Goal: Task Accomplishment & Management: Complete application form

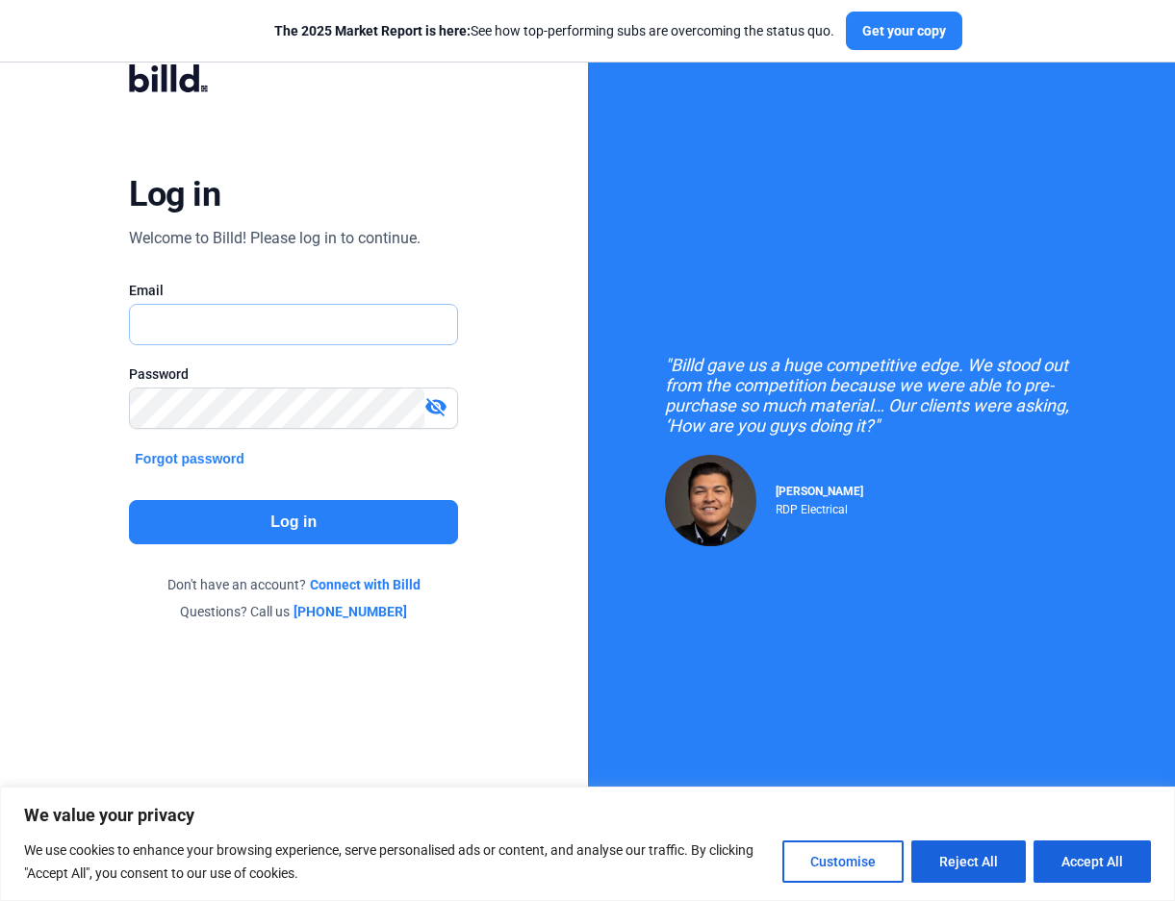
type input "[EMAIL_ADDRESS][DOMAIN_NAME]"
click at [315, 516] on button "Log in" at bounding box center [293, 522] width 329 height 44
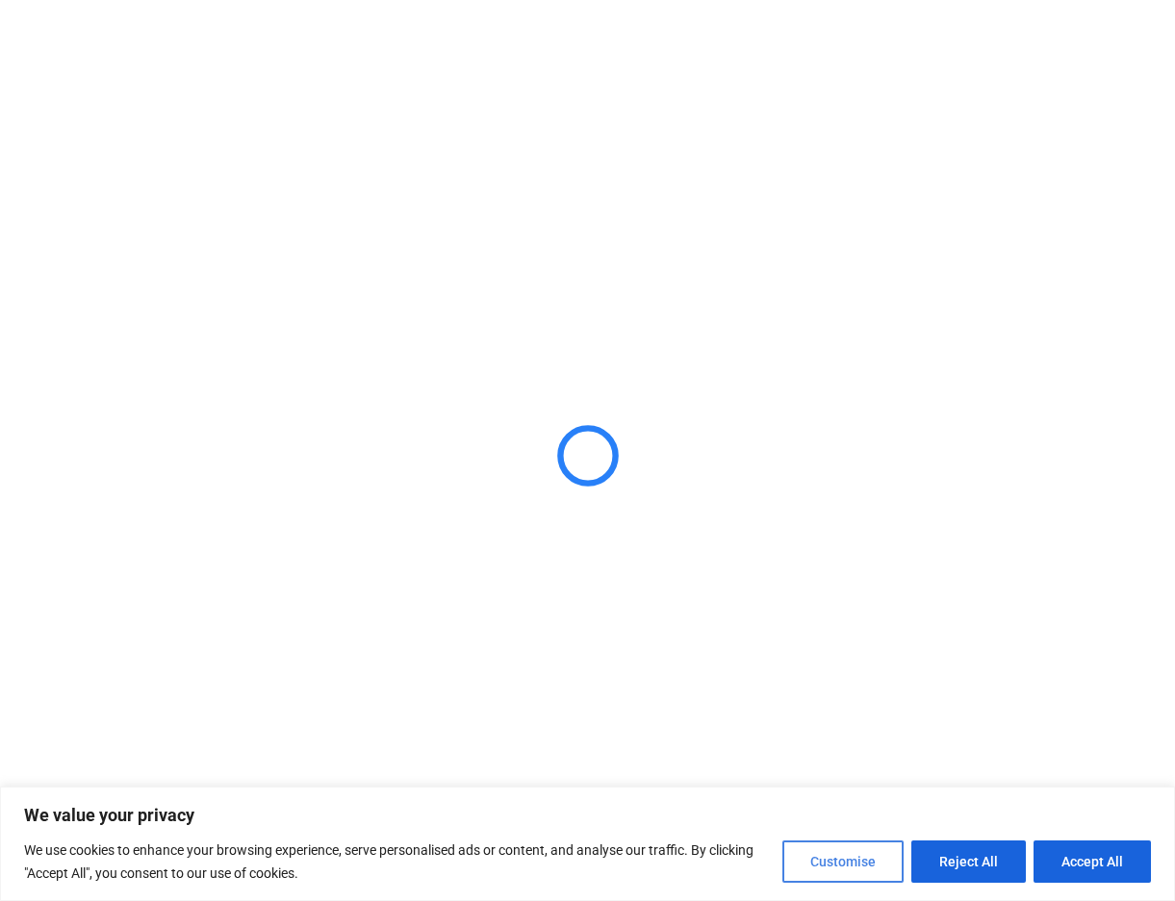
click at [832, 862] on button "Customise" at bounding box center [842, 862] width 121 height 42
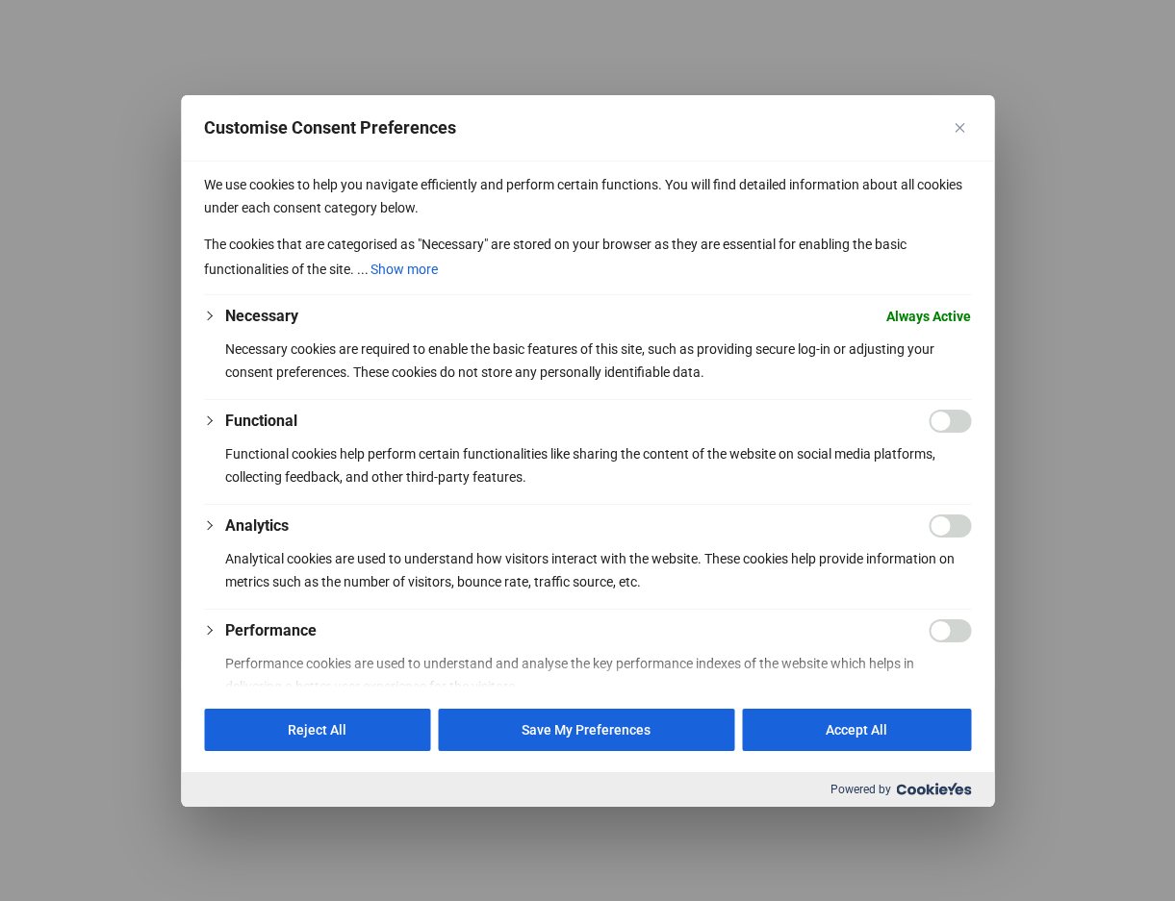
click at [985, 128] on div "Customise Consent Preferences" at bounding box center [587, 127] width 813 height 66
click at [919, 732] on button "Accept All" at bounding box center [856, 730] width 229 height 42
checkbox input "true"
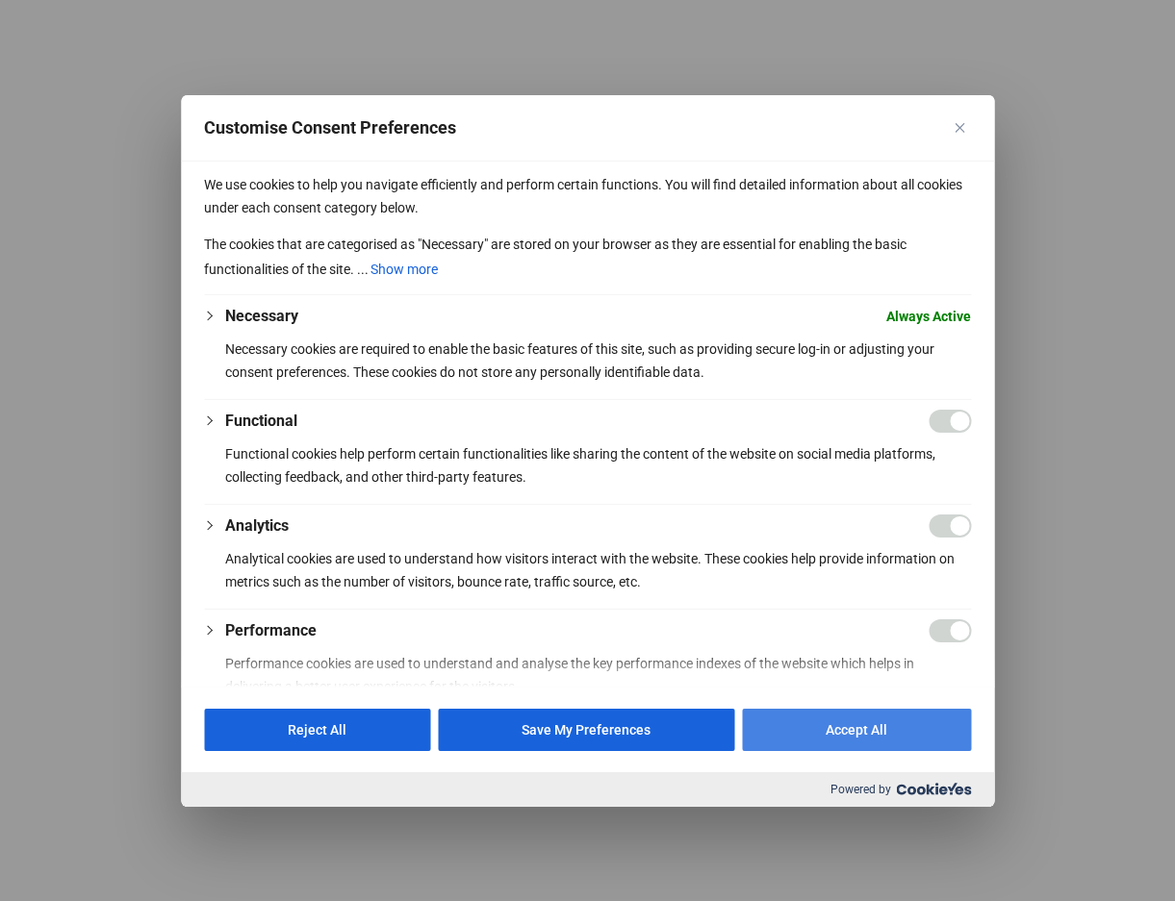
checkbox input "true"
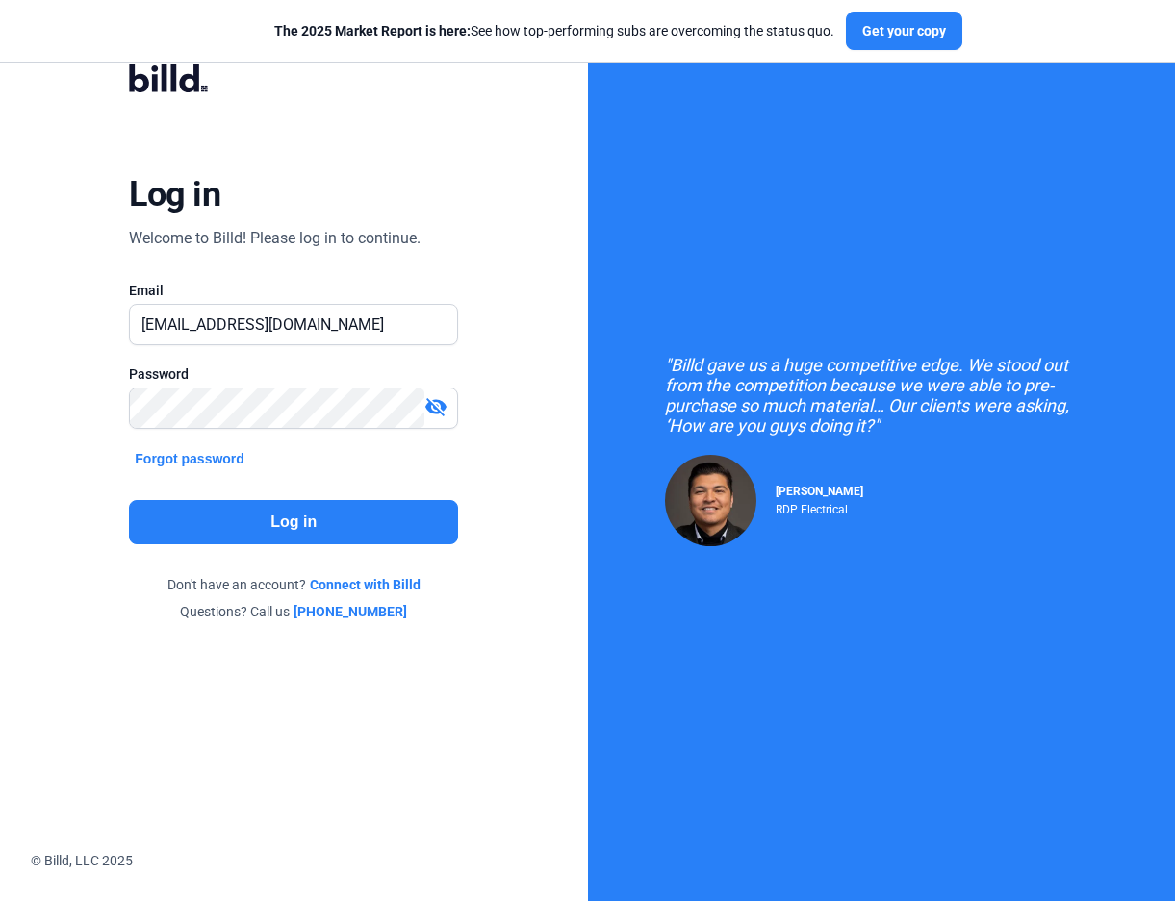
click at [282, 519] on button "Log in" at bounding box center [293, 522] width 329 height 44
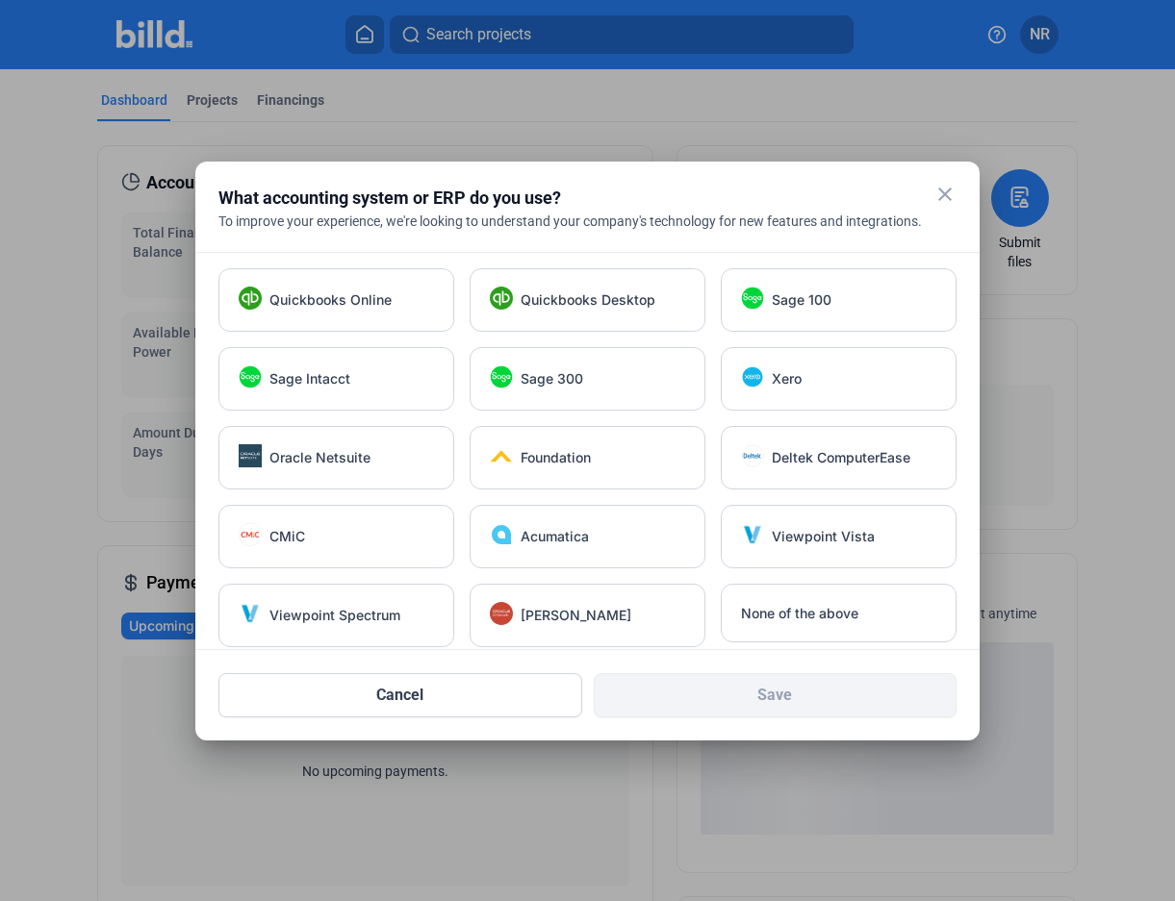
click at [954, 188] on mat-dialog-container "close What accounting system or ERP do you use? To improve your experience, we'…" at bounding box center [587, 451] width 784 height 579
click at [948, 190] on mat-icon "close" at bounding box center [944, 194] width 23 height 23
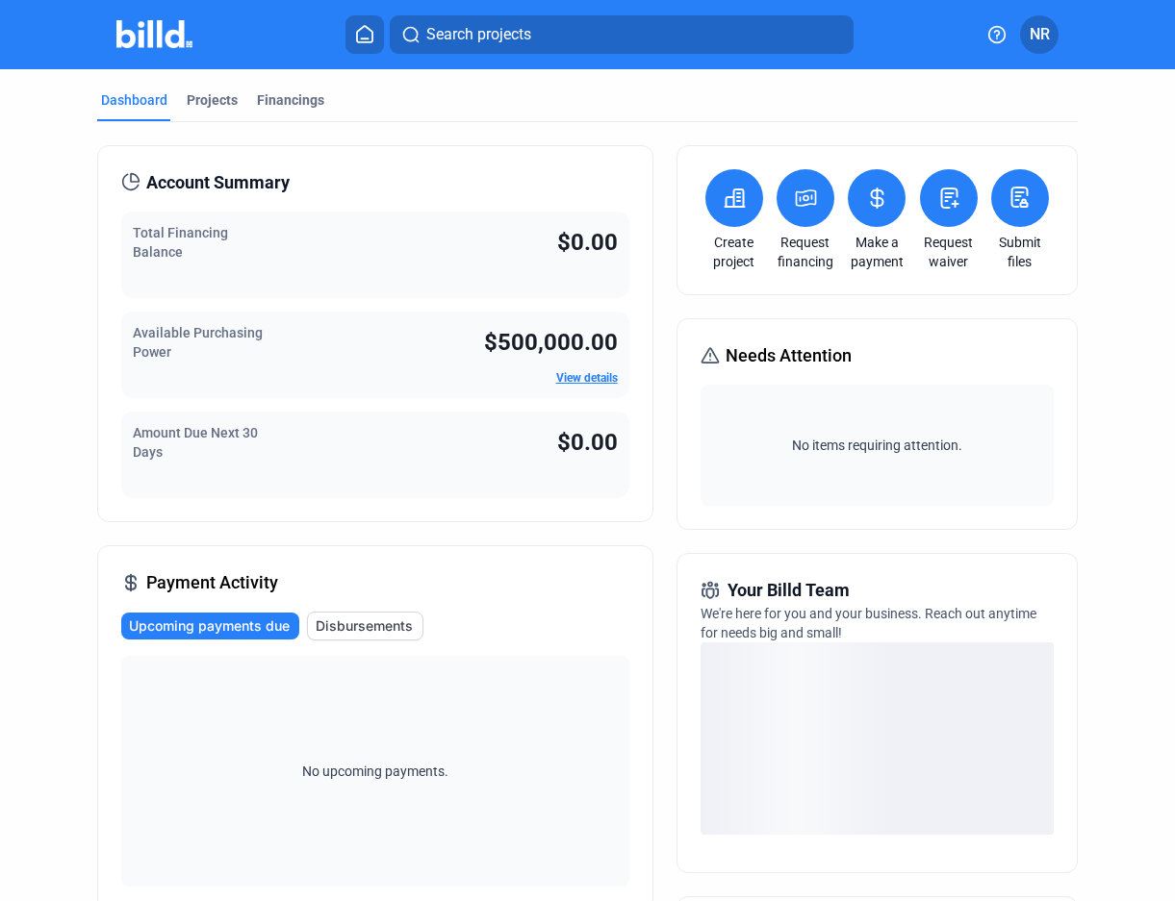
click at [1041, 26] on span "NR" at bounding box center [1039, 34] width 20 height 23
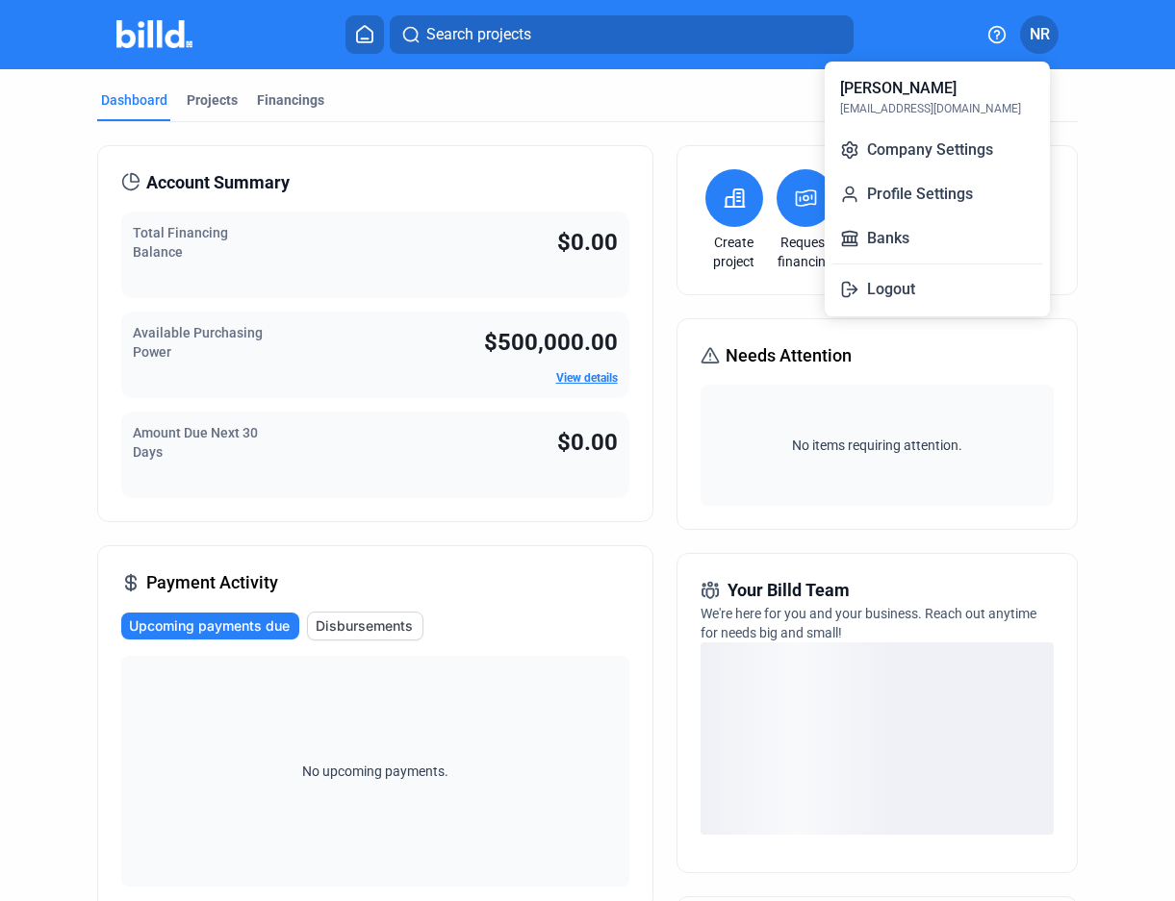
drag, startPoint x: 473, startPoint y: 110, endPoint x: 455, endPoint y: 114, distance: 18.7
click at [473, 110] on div at bounding box center [587, 450] width 1175 height 901
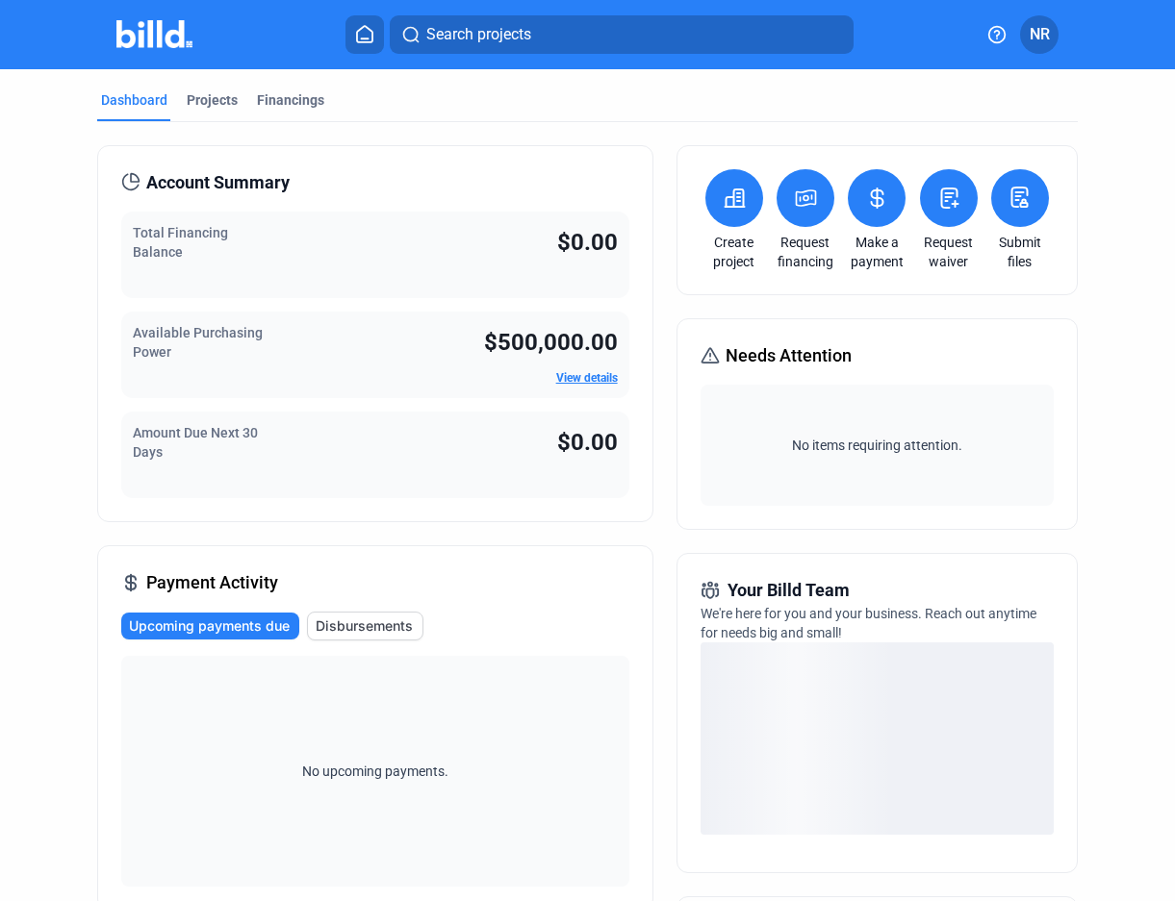
click at [173, 106] on div "Dashboard Projects Financings" at bounding box center [587, 105] width 980 height 31
click at [200, 106] on div "Projects" at bounding box center [212, 99] width 51 height 19
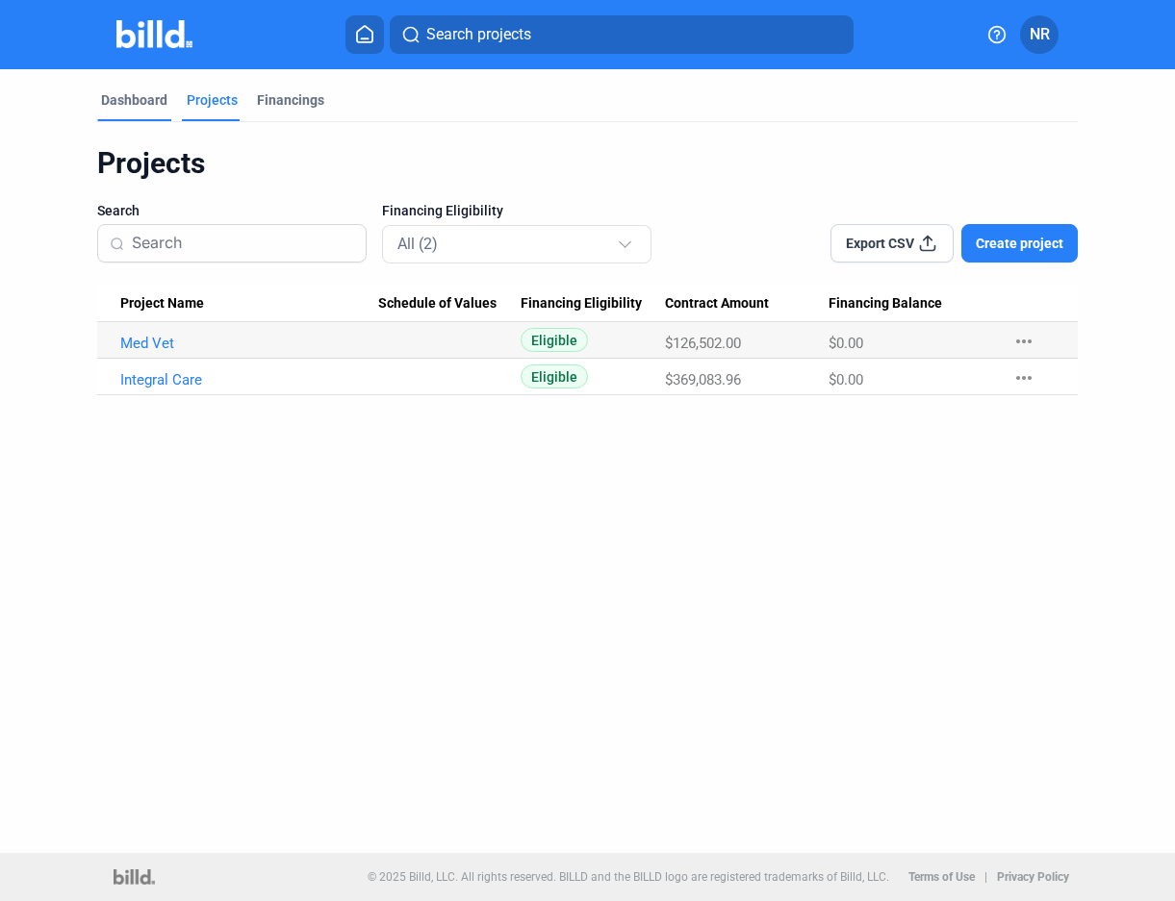
click at [138, 98] on div "Dashboard" at bounding box center [134, 99] width 66 height 19
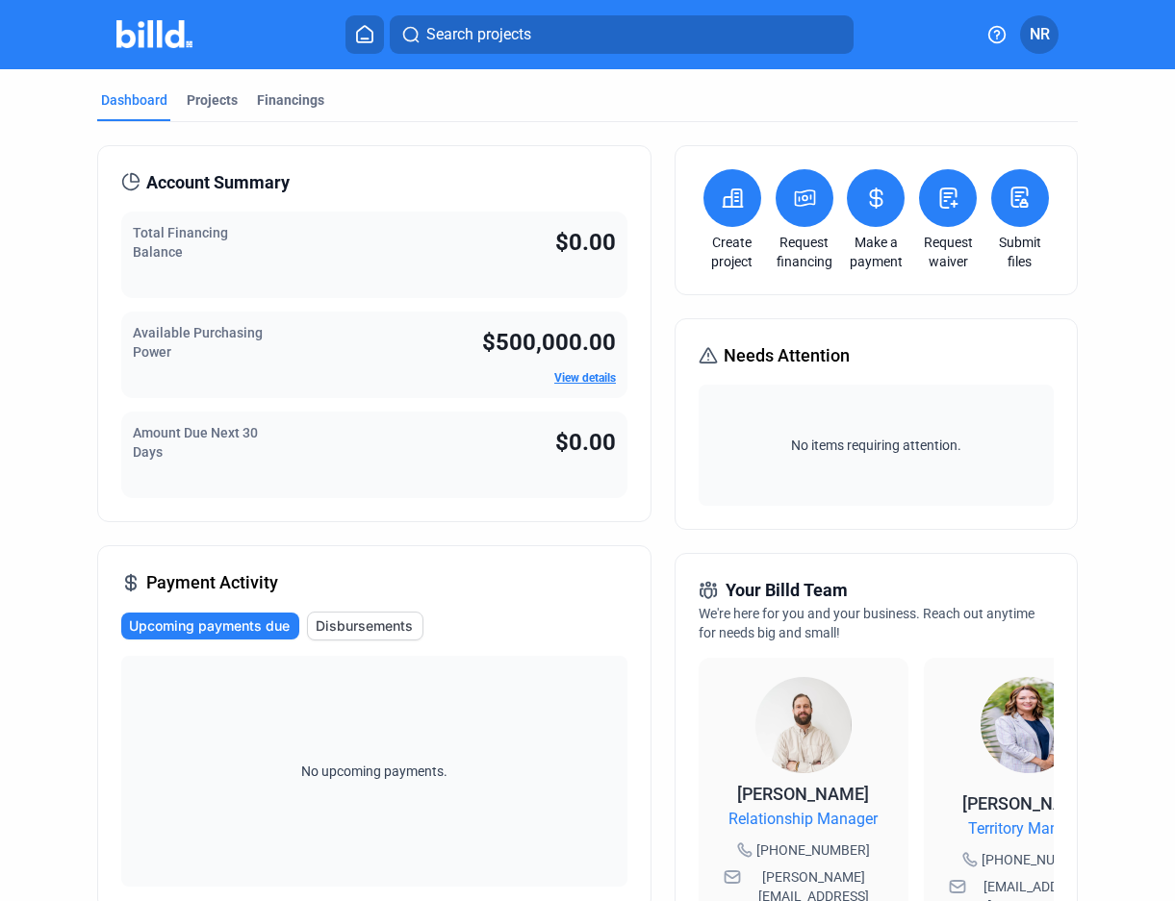
click at [729, 210] on button at bounding box center [732, 198] width 58 height 58
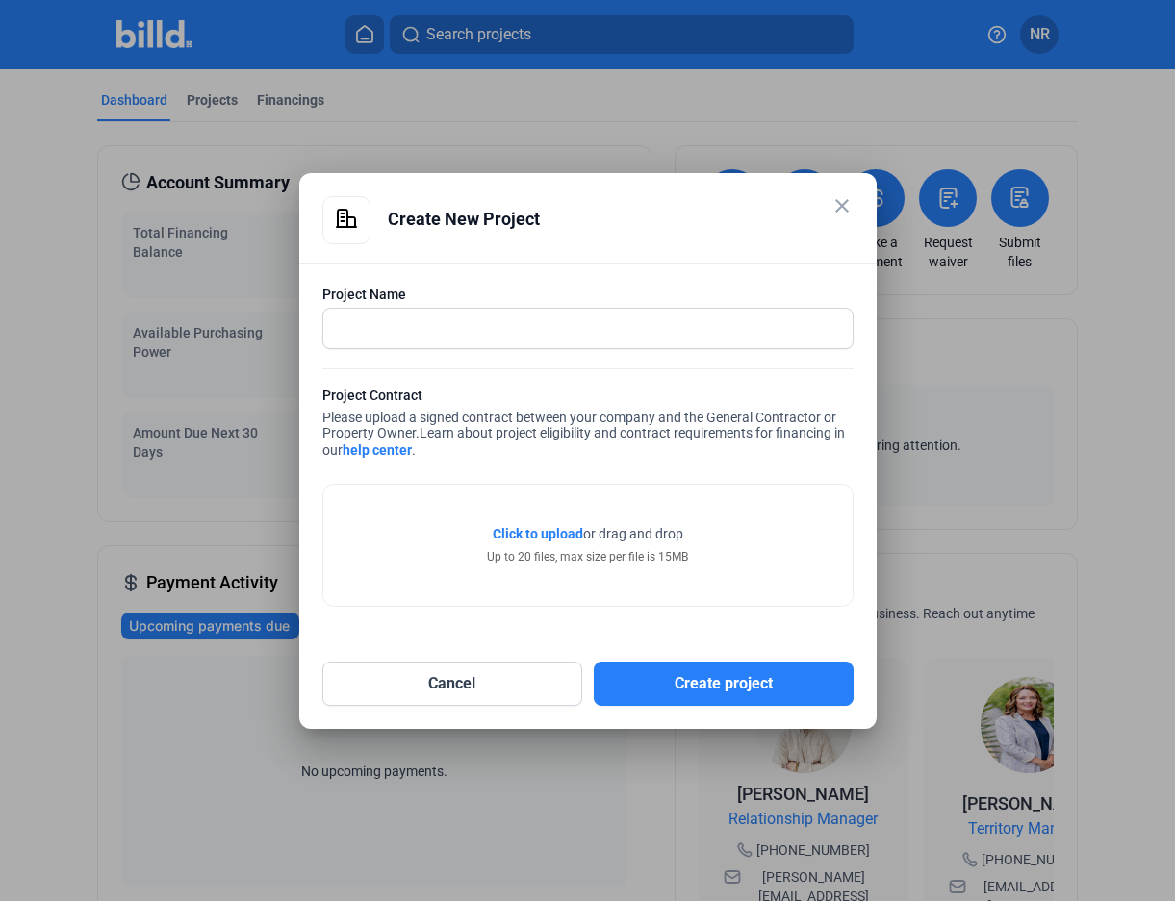
click at [851, 203] on mat-icon "close" at bounding box center [841, 205] width 23 height 23
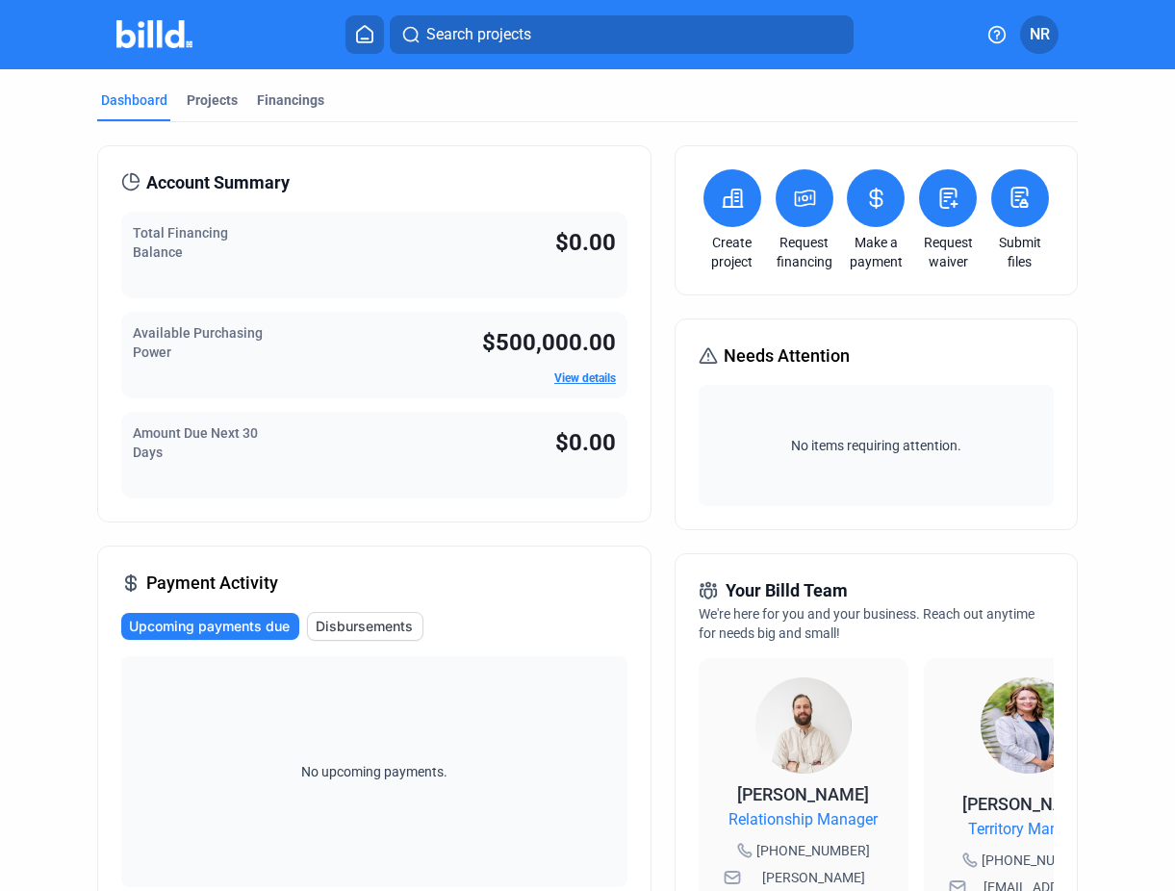
click at [736, 195] on icon at bounding box center [731, 198] width 19 height 17
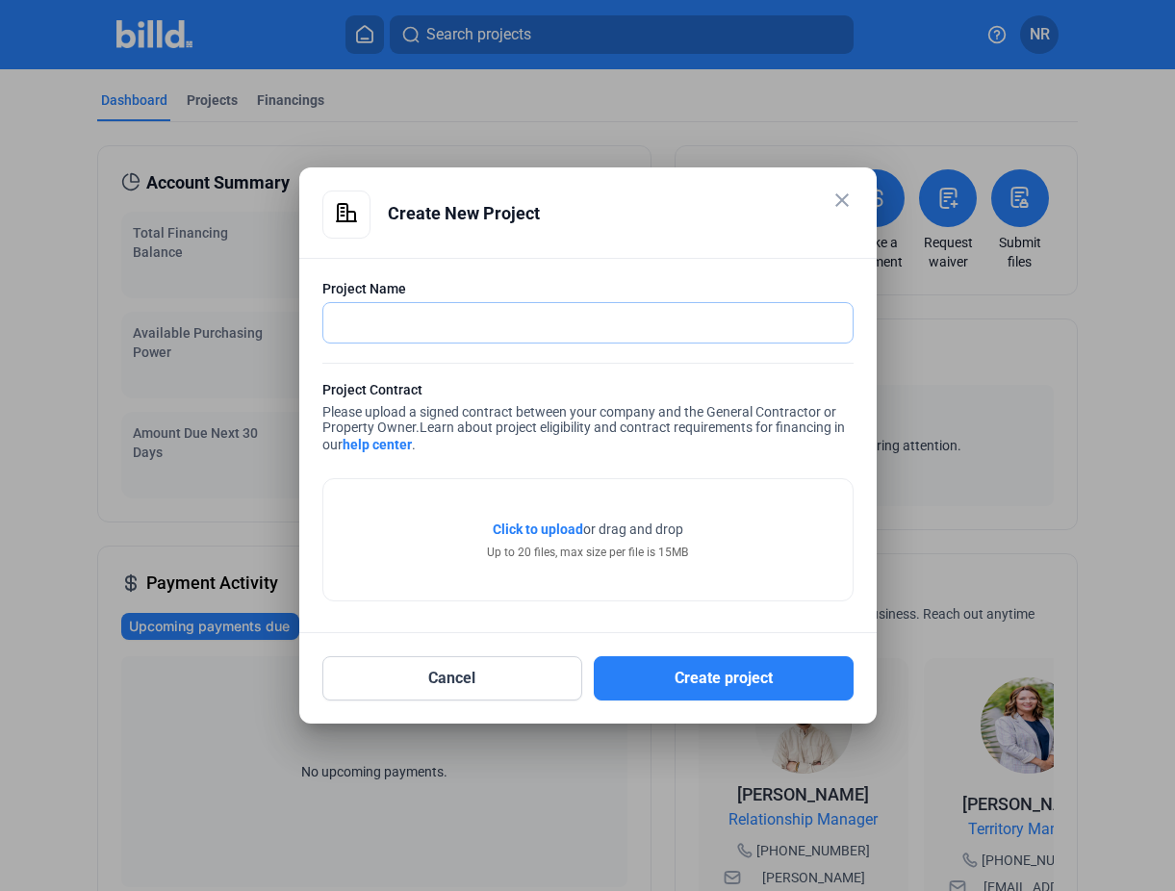
click at [405, 319] on input "text" at bounding box center [577, 322] width 508 height 39
type input "[PERSON_NAME] ISD"
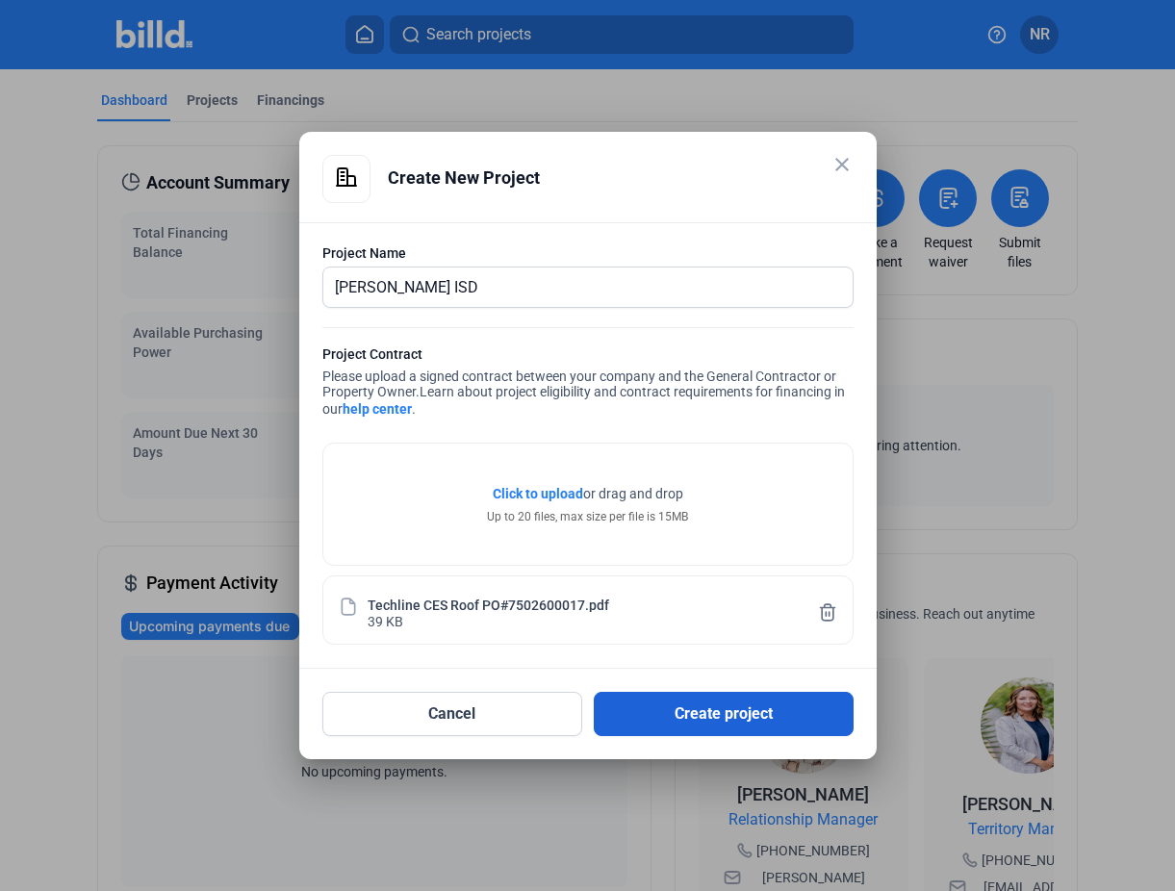
click at [724, 717] on button "Create project" at bounding box center [724, 714] width 260 height 44
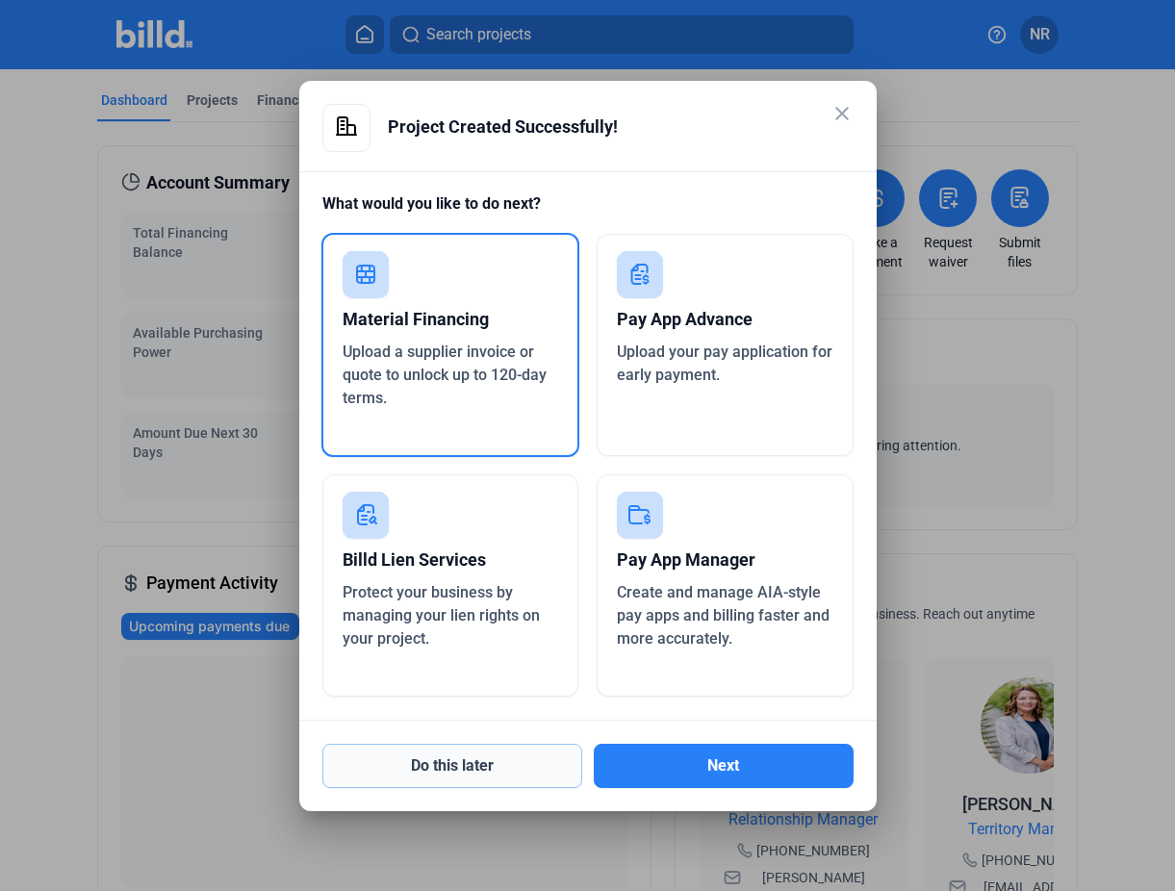
click at [496, 772] on button "Do this later" at bounding box center [452, 766] width 260 height 44
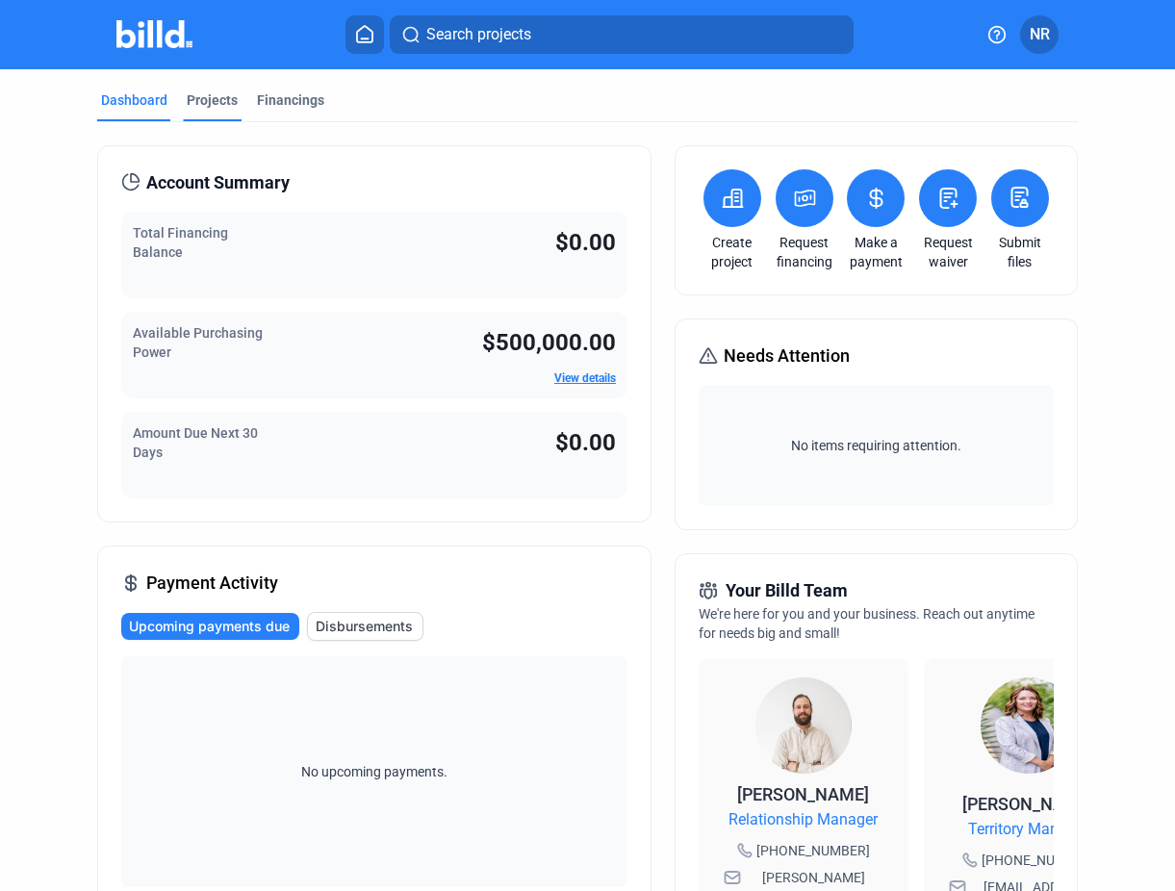
click at [208, 95] on div "Projects" at bounding box center [212, 99] width 51 height 19
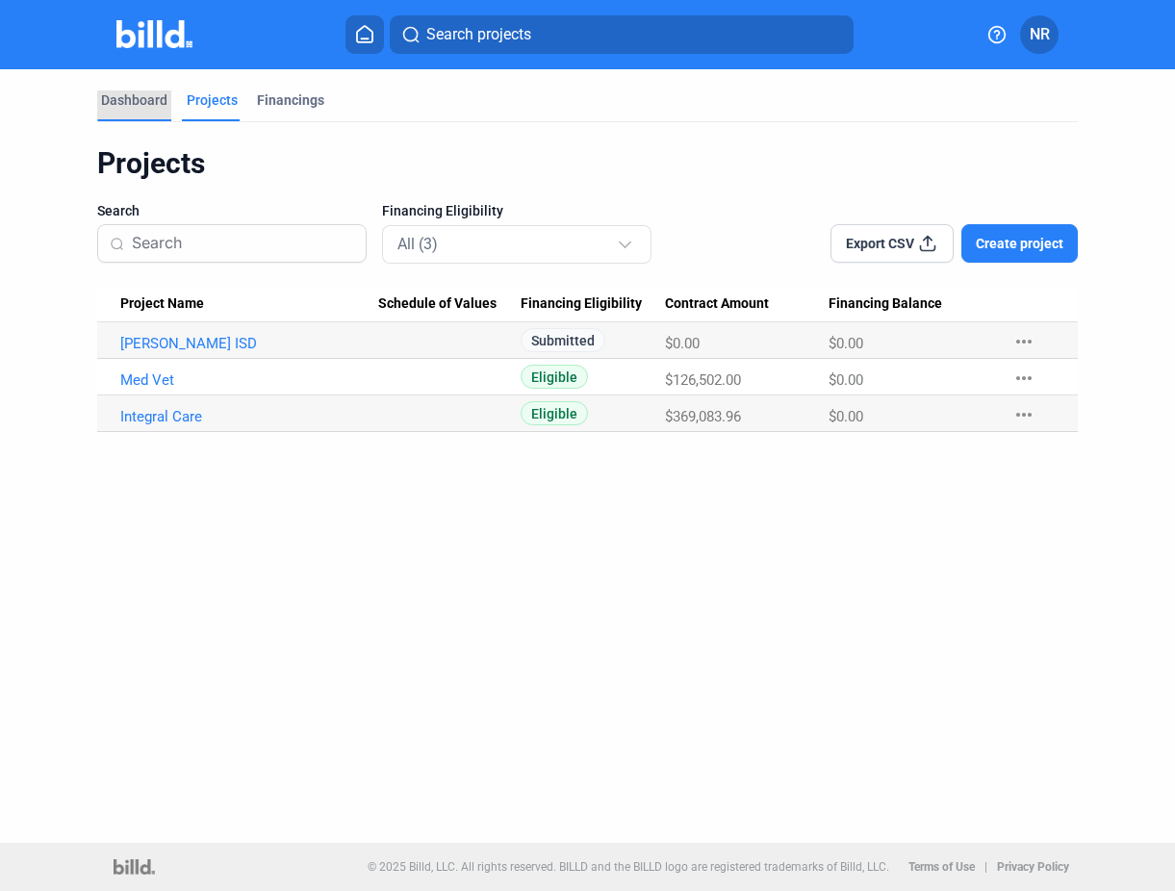
click at [119, 103] on div "Dashboard" at bounding box center [134, 99] width 66 height 19
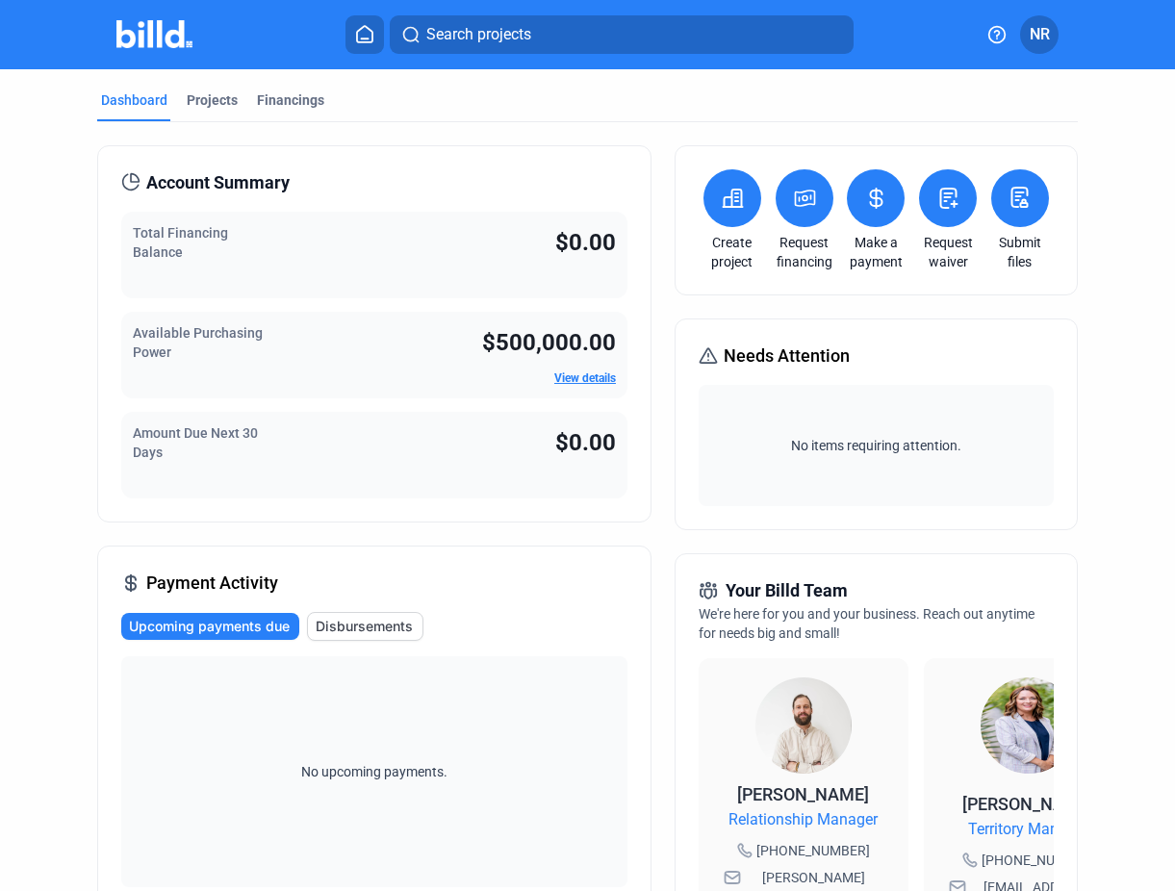
click at [724, 197] on icon at bounding box center [731, 198] width 19 height 17
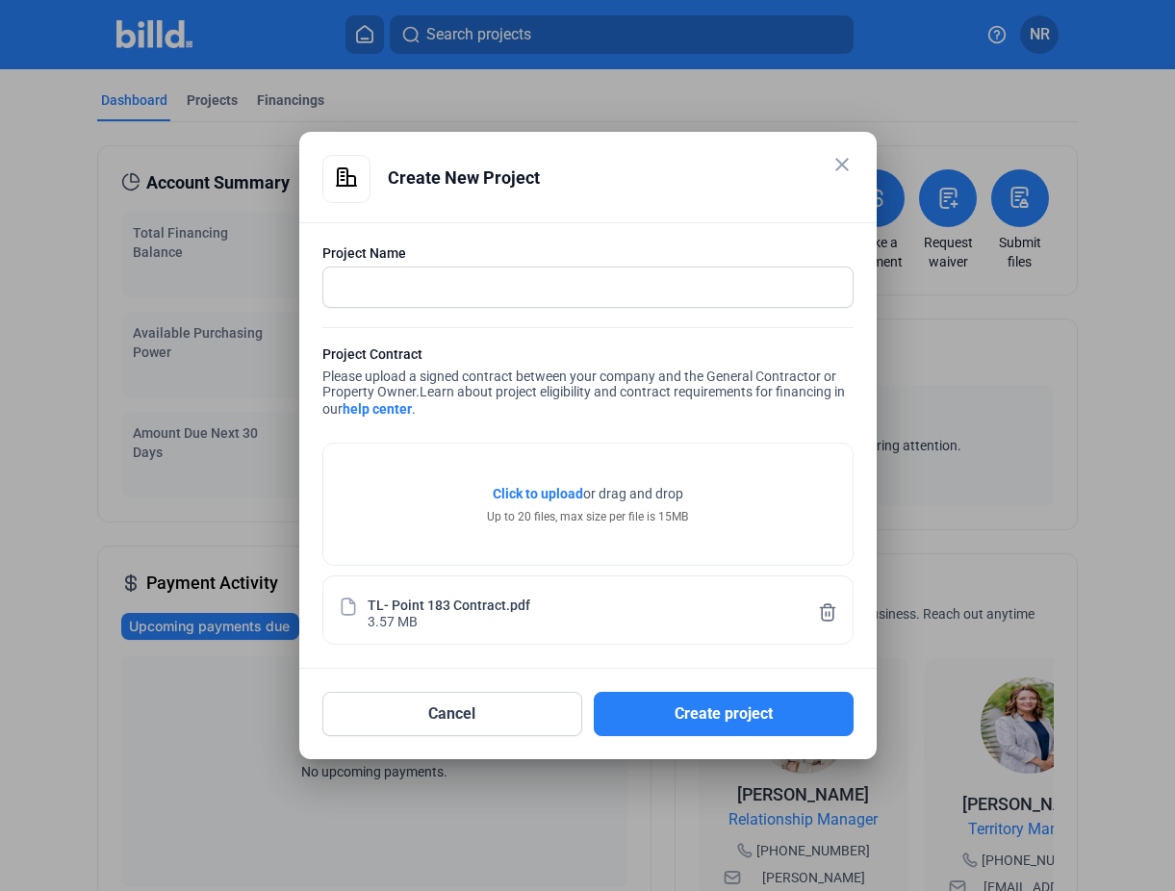
click at [399, 308] on div at bounding box center [587, 317] width 531 height 19
click at [396, 293] on input "text" at bounding box center [577, 286] width 508 height 39
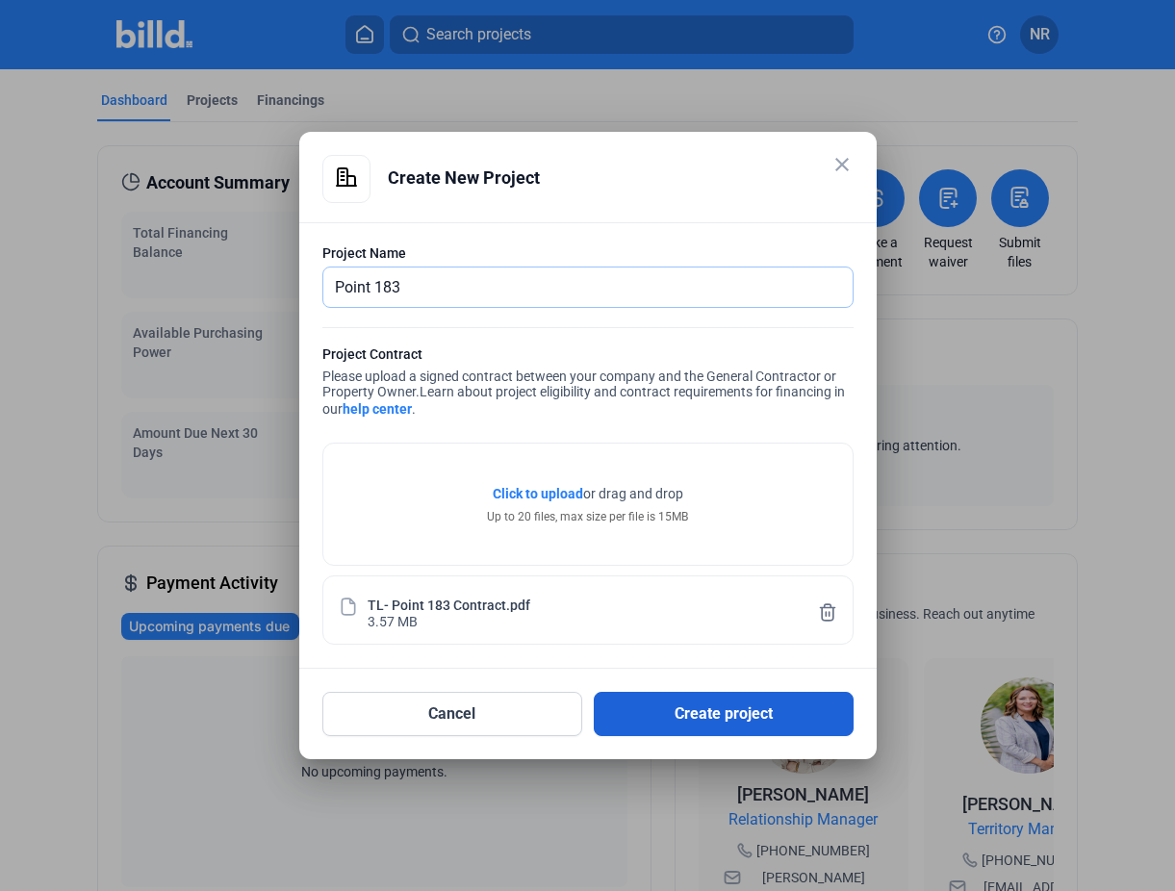
type input "Point 183"
click at [709, 718] on button "Create project" at bounding box center [724, 714] width 260 height 44
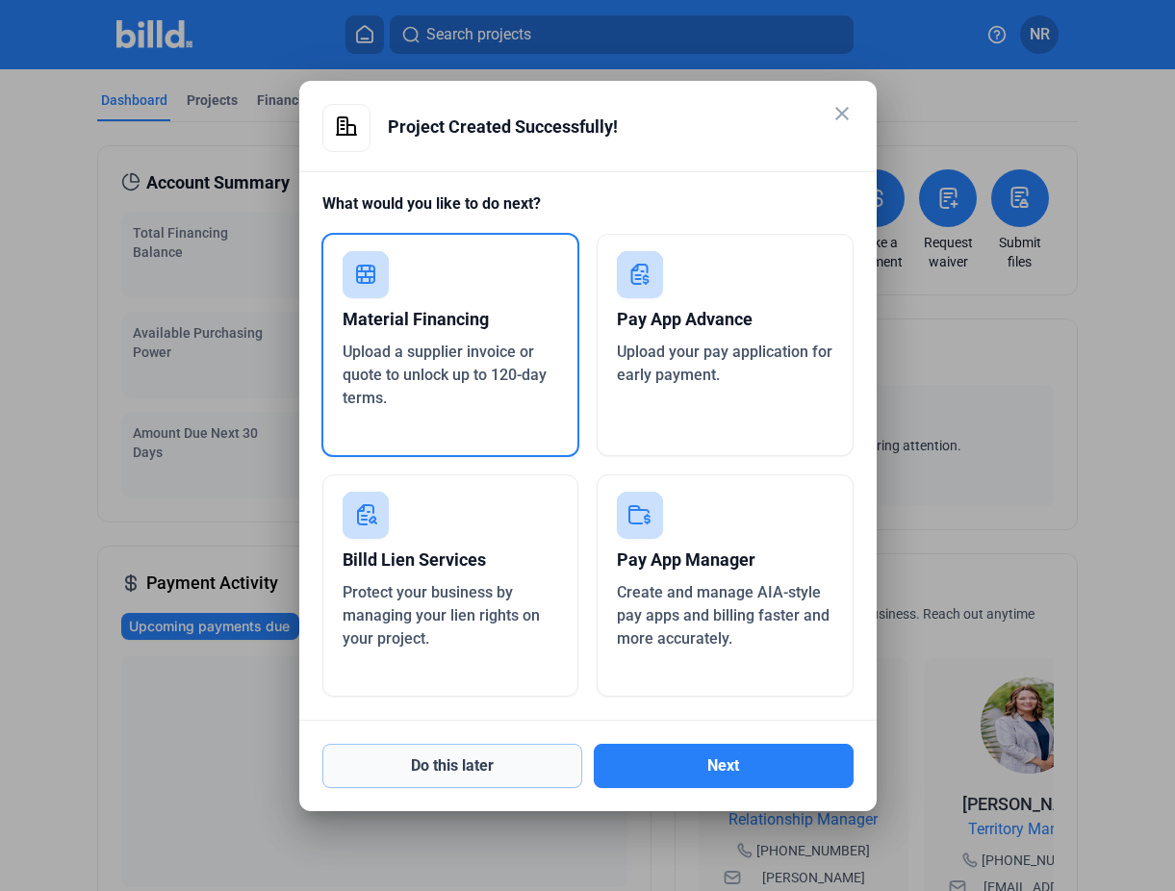
click at [520, 771] on button "Do this later" at bounding box center [452, 766] width 260 height 44
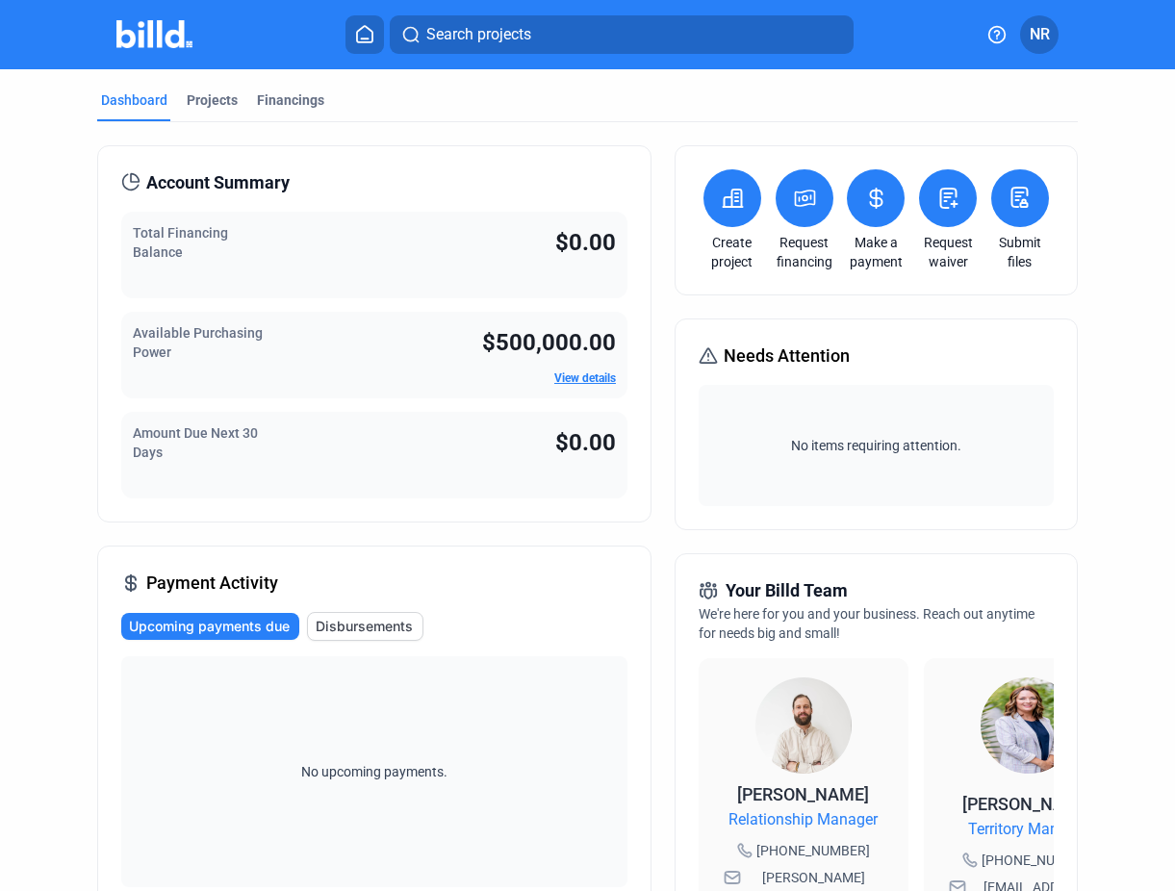
click at [721, 202] on icon at bounding box center [733, 198] width 24 height 23
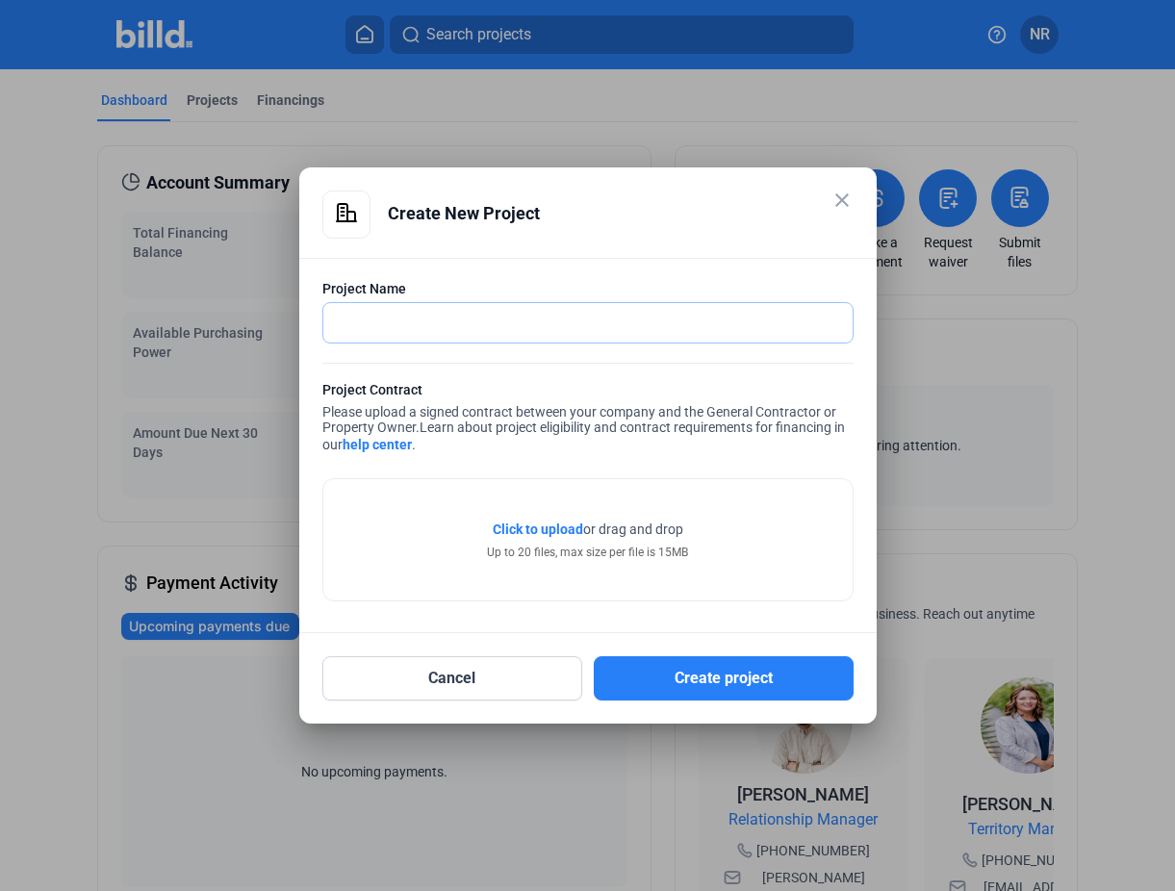
click at [440, 330] on input "text" at bounding box center [577, 322] width 508 height 39
type input "[PERSON_NAME][GEOGRAPHIC_DATA]"
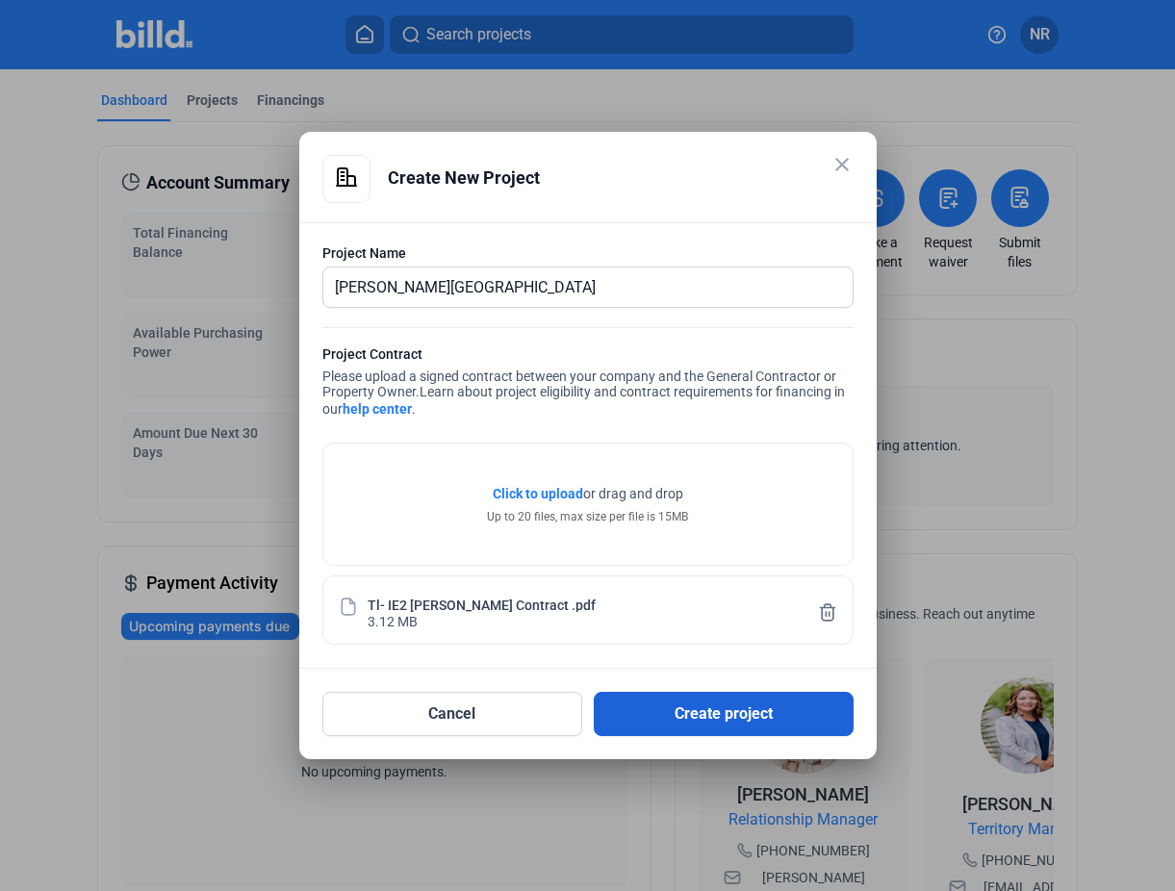
click at [721, 721] on button "Create project" at bounding box center [724, 714] width 260 height 44
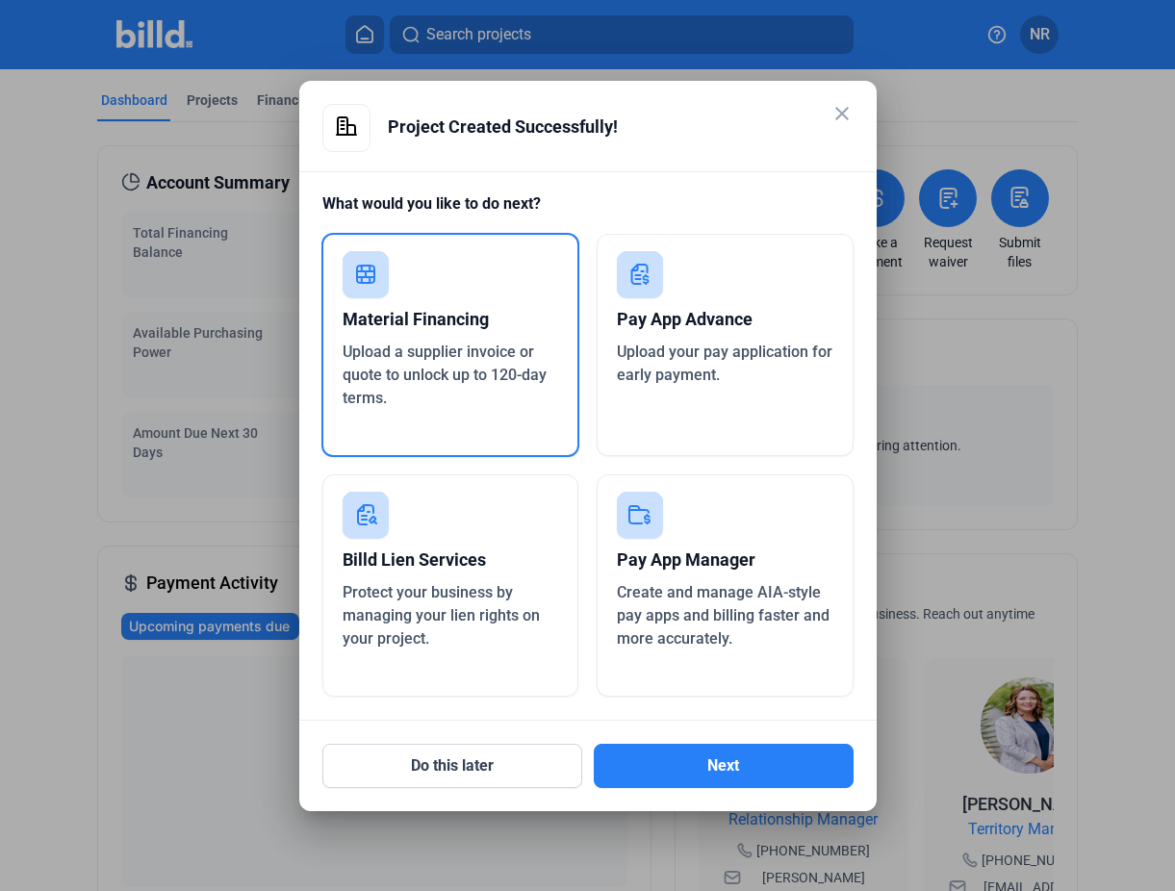
click at [845, 116] on mat-icon "close" at bounding box center [841, 113] width 23 height 23
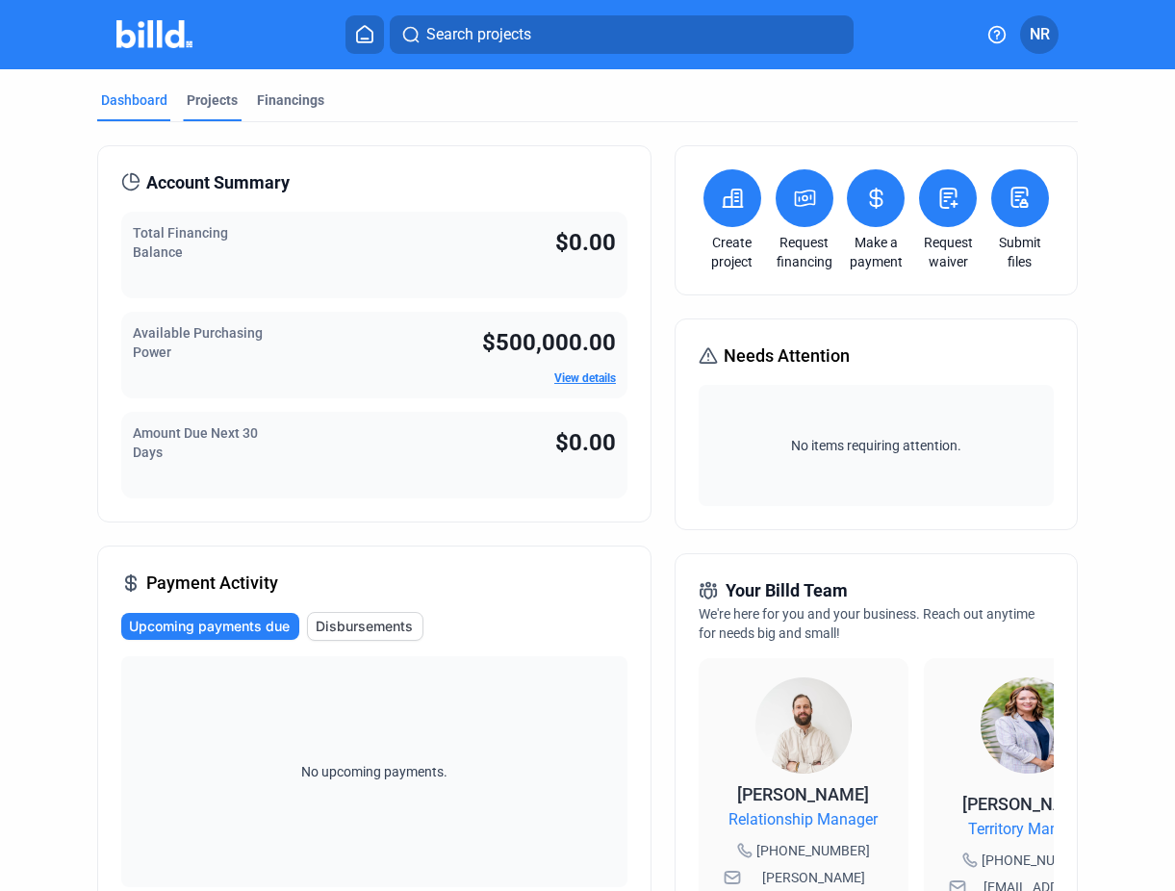
click at [199, 103] on div "Projects" at bounding box center [212, 99] width 51 height 19
